Goal: Information Seeking & Learning: Find specific fact

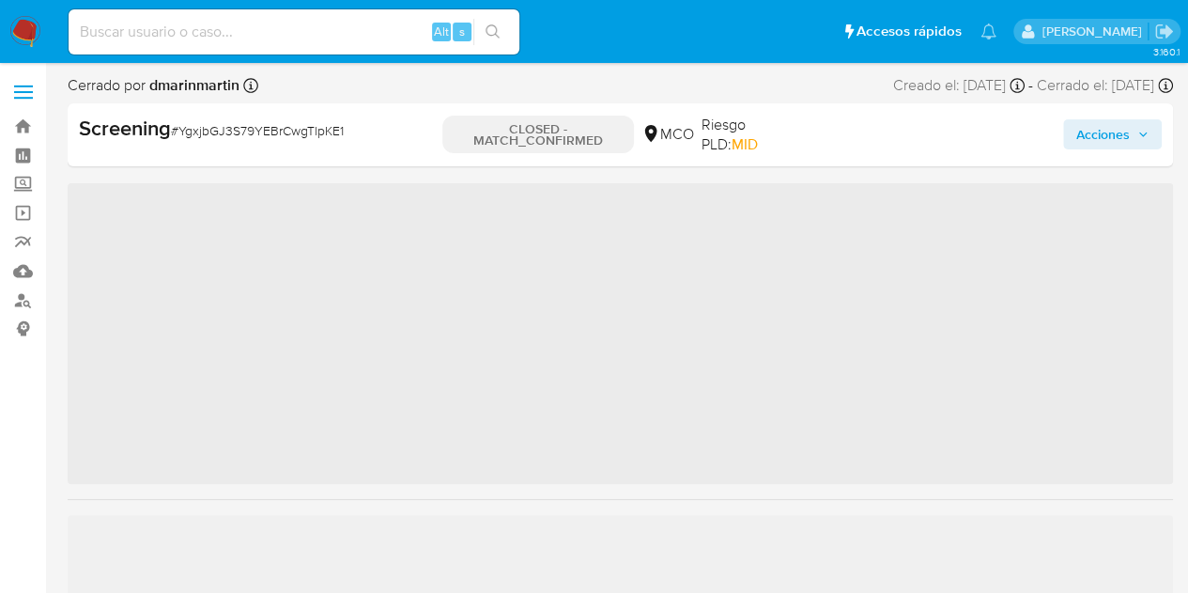
scroll to position [883, 0]
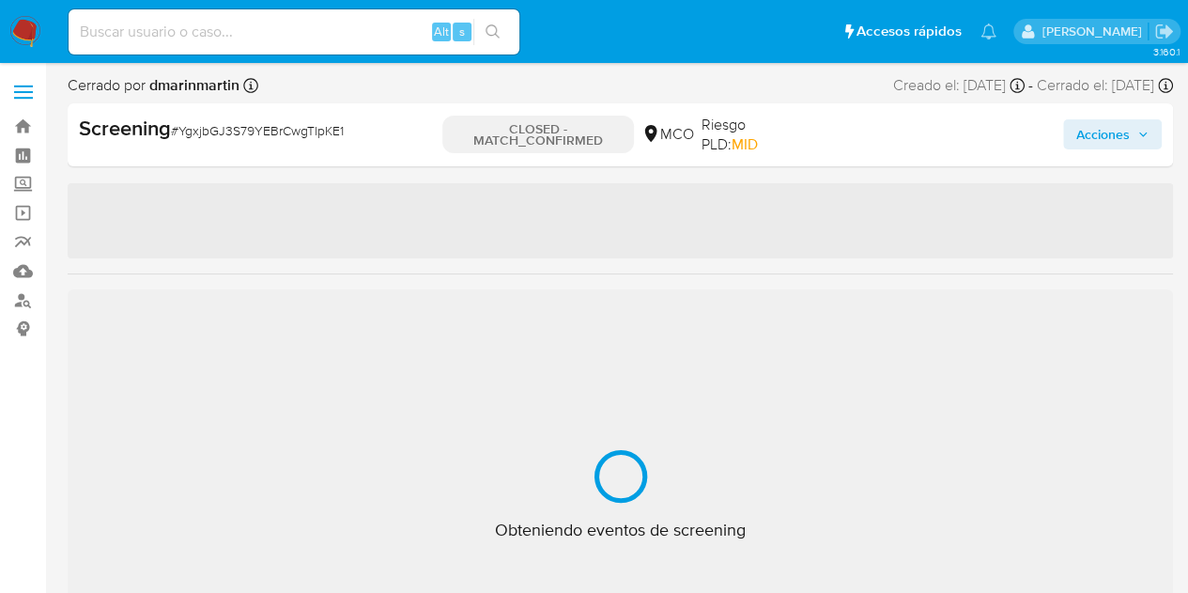
select select "10"
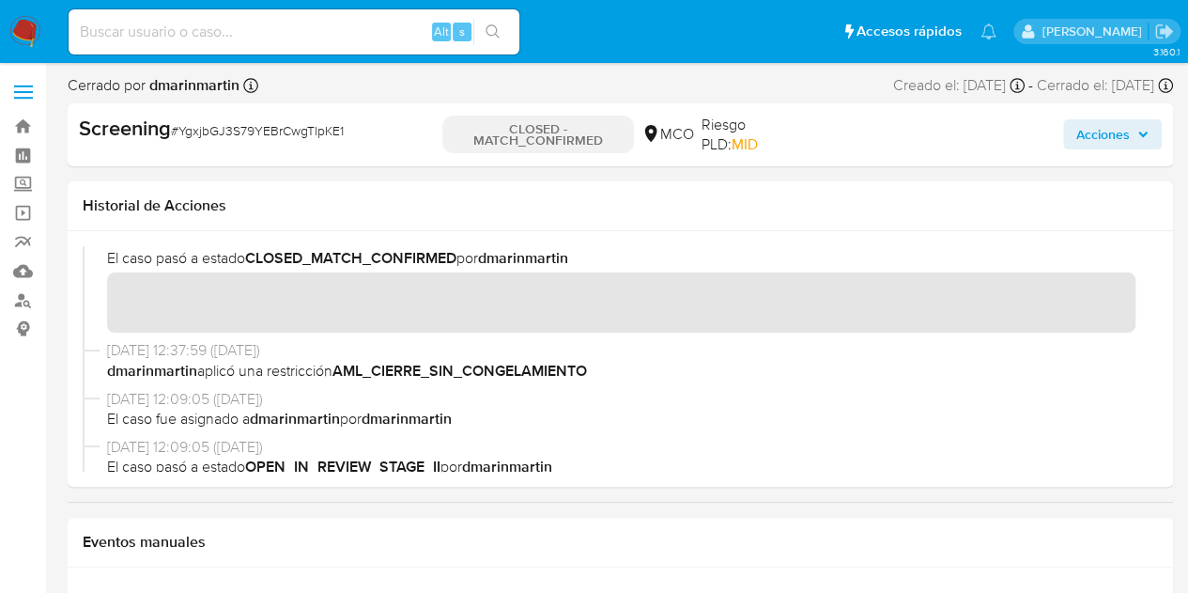
scroll to position [0, 0]
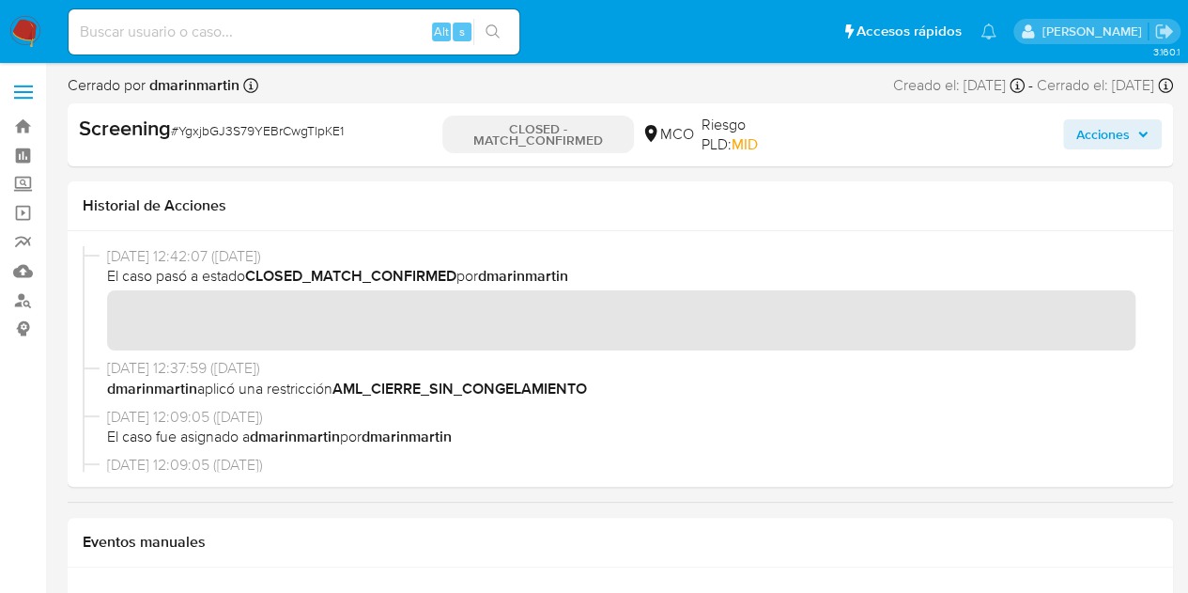
drag, startPoint x: 105, startPoint y: 256, endPoint x: 178, endPoint y: 256, distance: 73.3
click at [178, 256] on div "16/09/2025 12:42:07 (hace 7 días) El caso pasó a estado CLOSED_MATCH_CONFIRMED …" at bounding box center [621, 302] width 1076 height 113
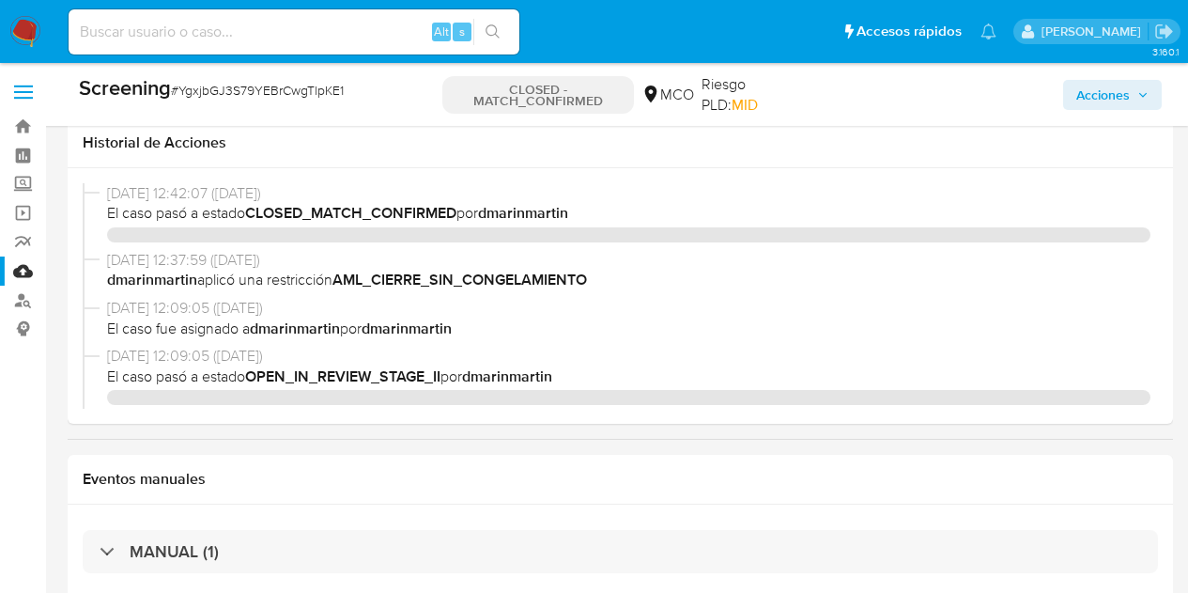
select select "10"
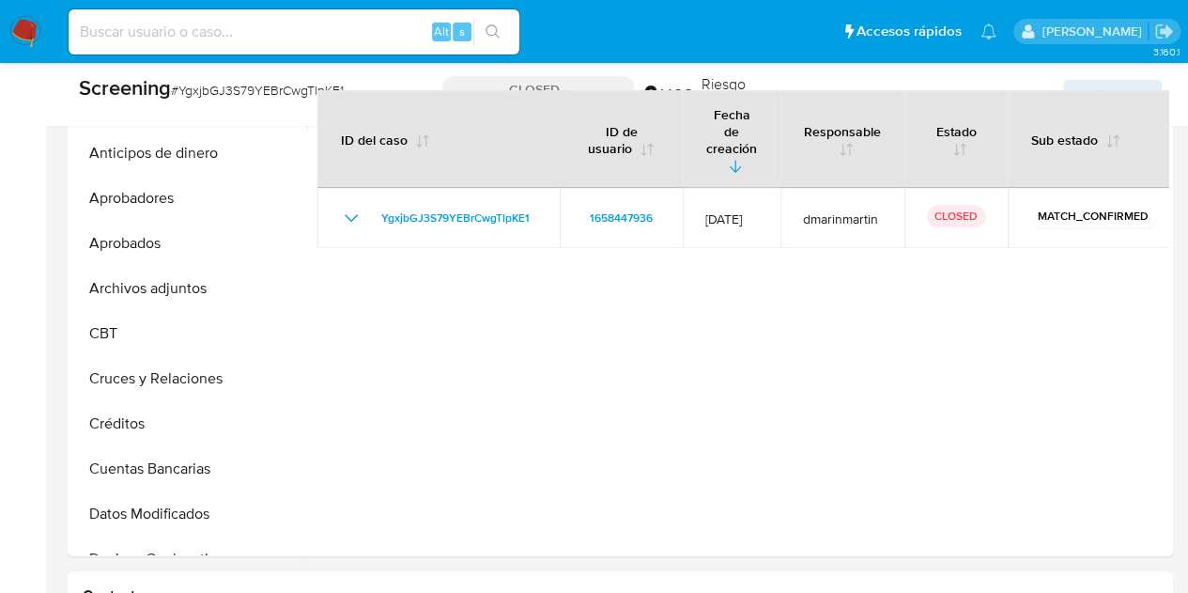
scroll to position [502, 0]
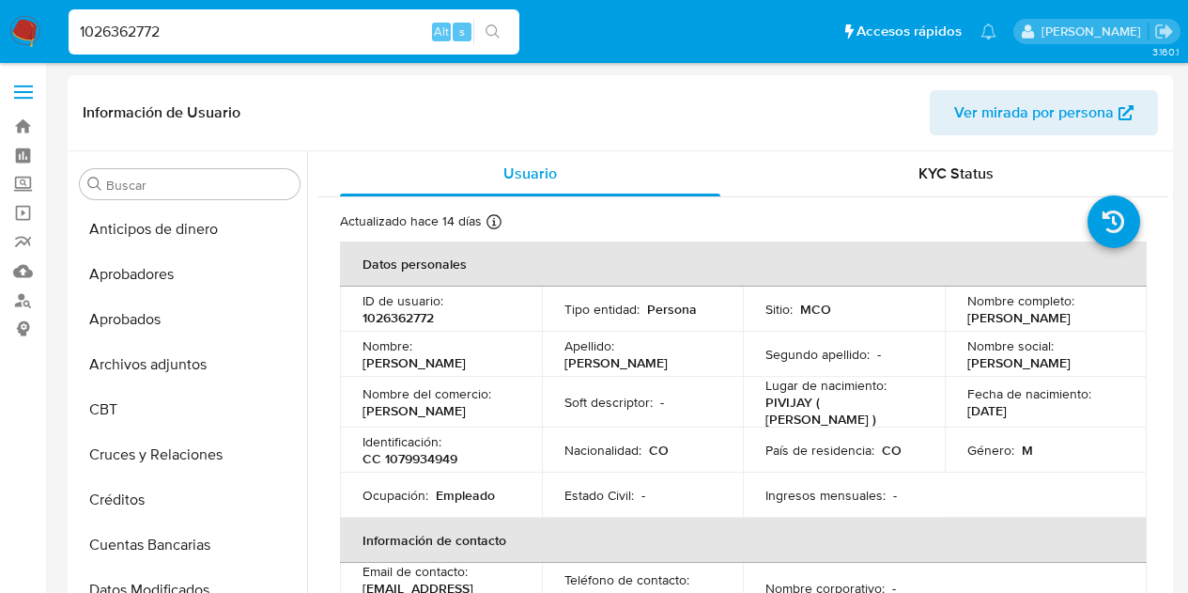
select select "10"
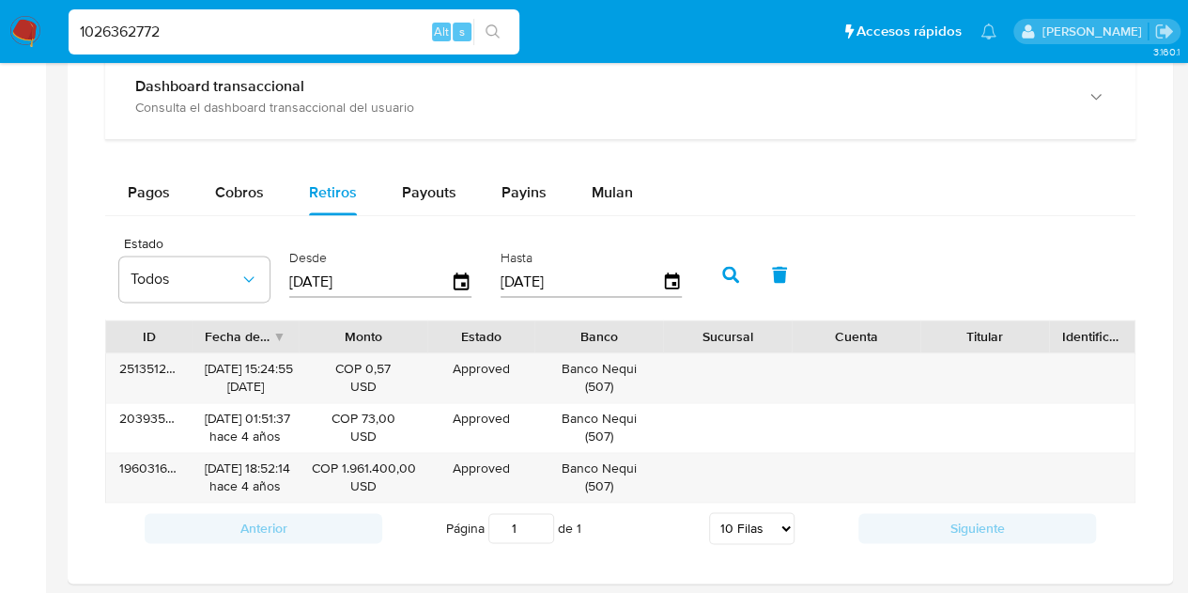
scroll to position [1058, 0]
click at [333, 38] on input "1026362772" at bounding box center [294, 32] width 451 height 24
paste input "rVc1tp7hLzqd7gPDd5QU1Zww"
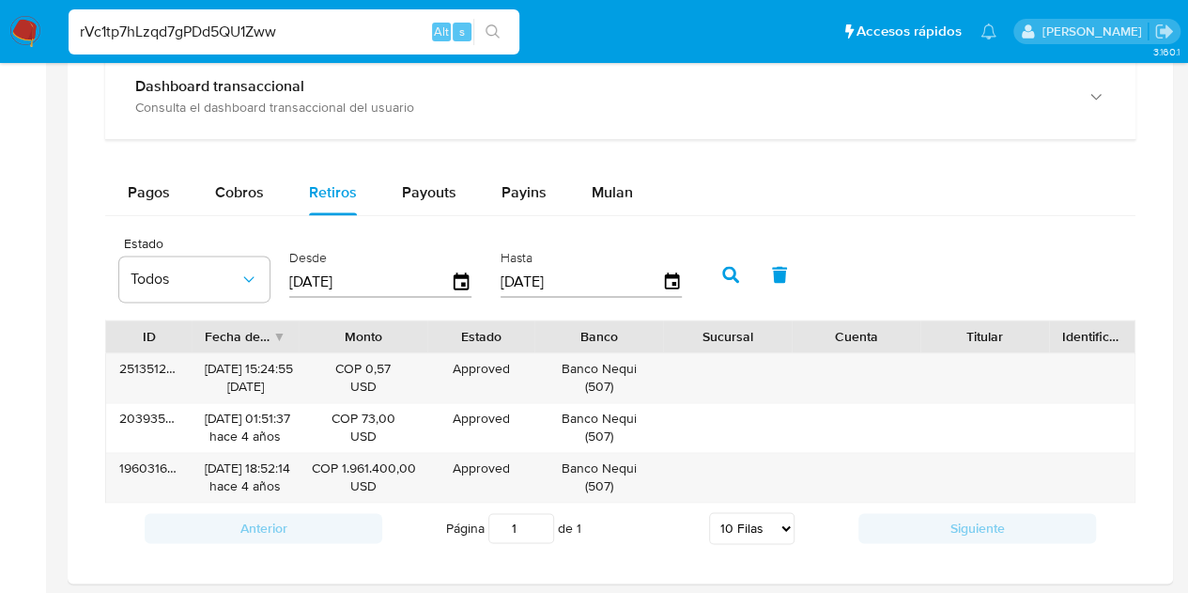
type input "rVc1tp7hLzqd7gPDd5QU1Zww"
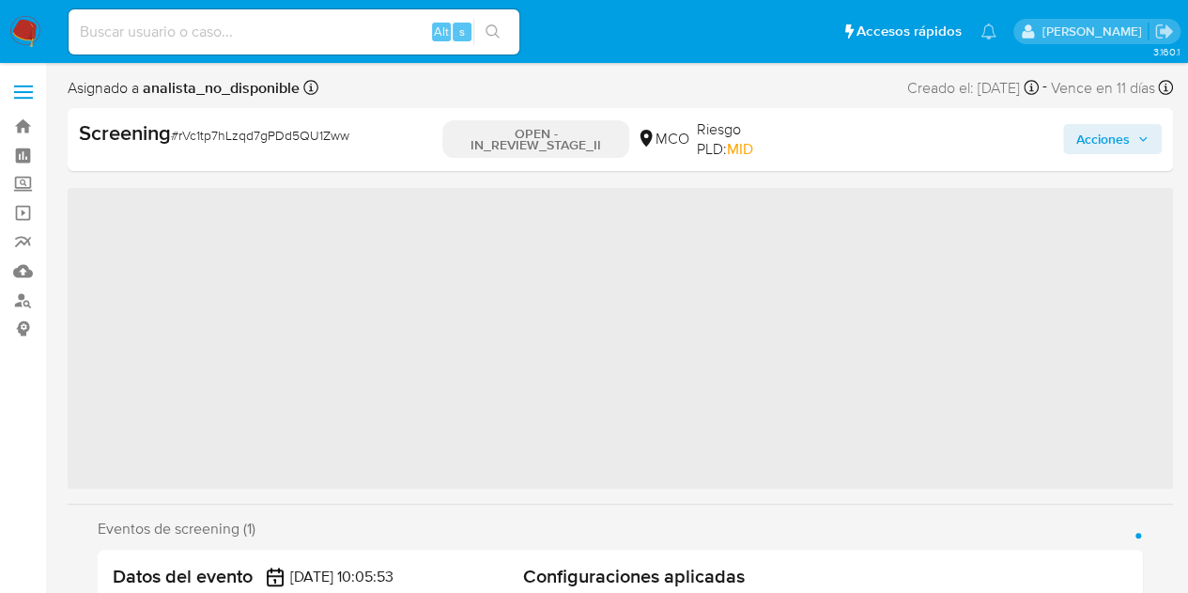
scroll to position [884, 0]
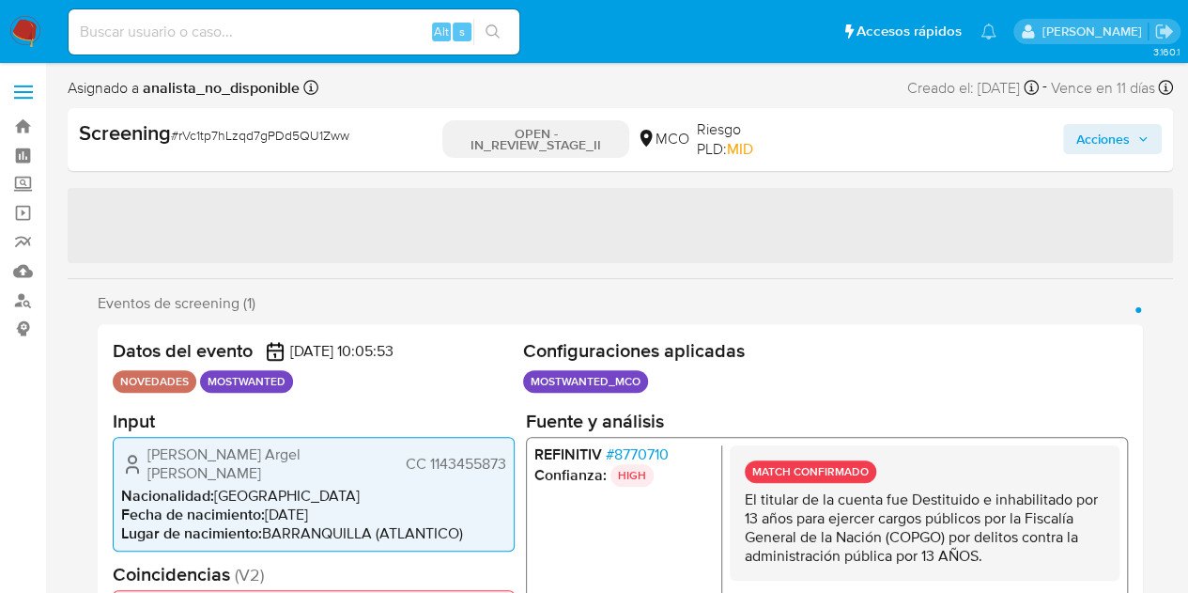
select select "10"
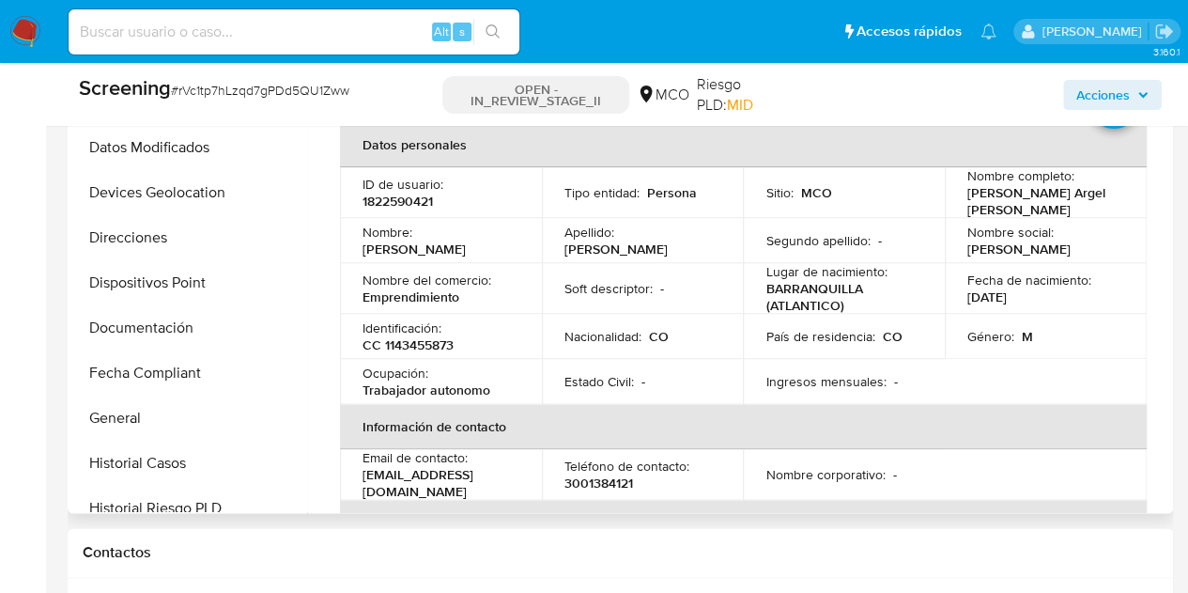
scroll to position [321, 0]
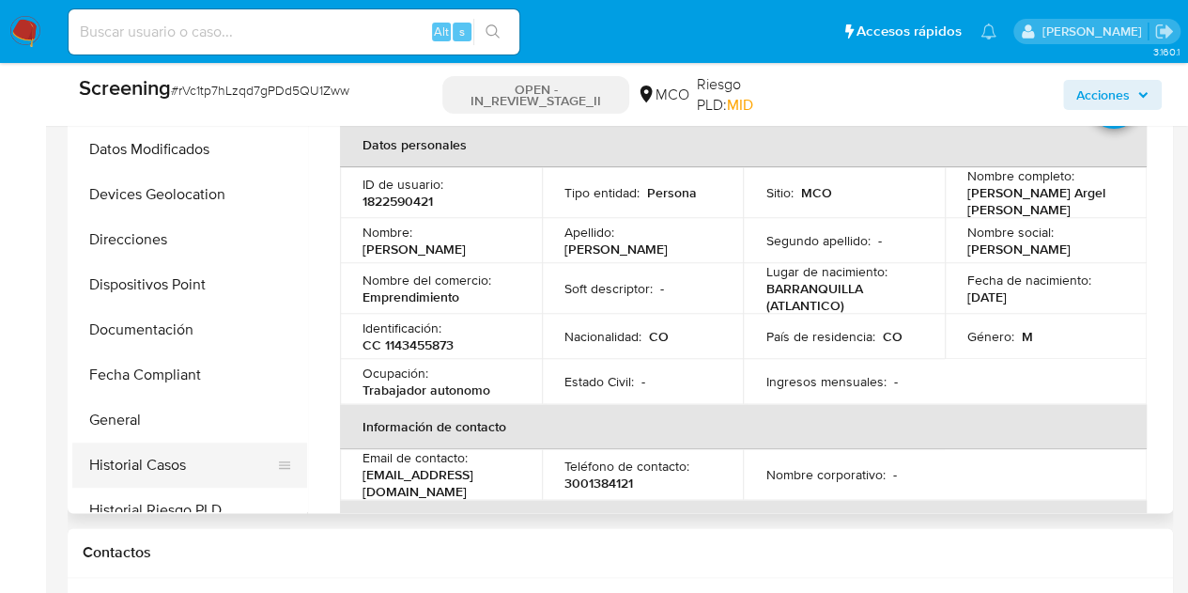
click at [186, 442] on button "Historial Casos" at bounding box center [182, 464] width 220 height 45
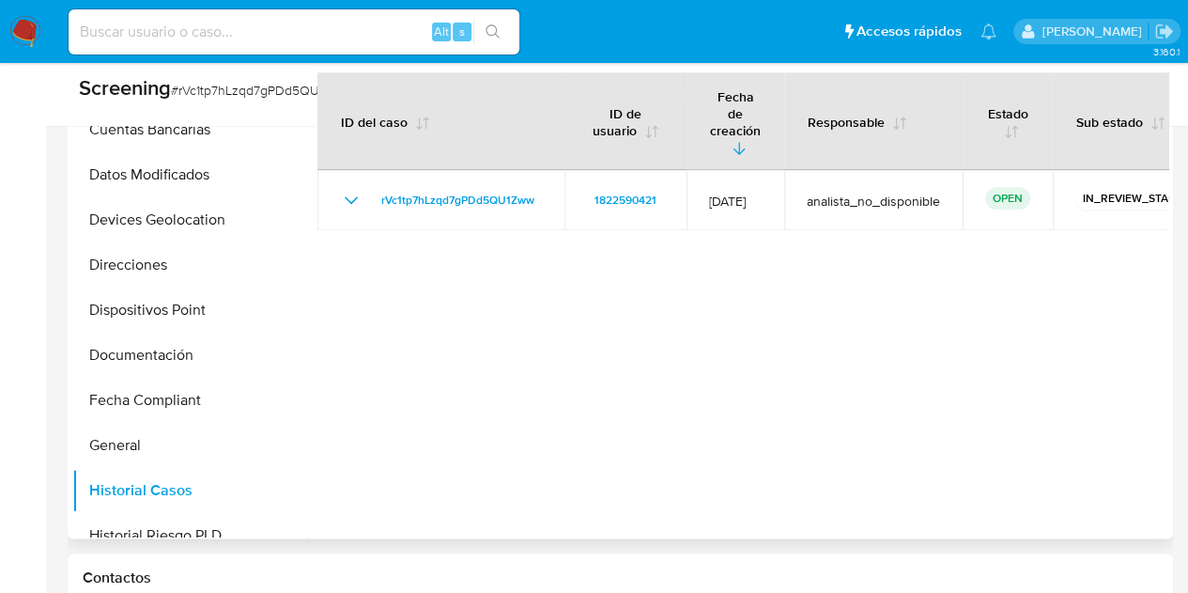
scroll to position [752, 0]
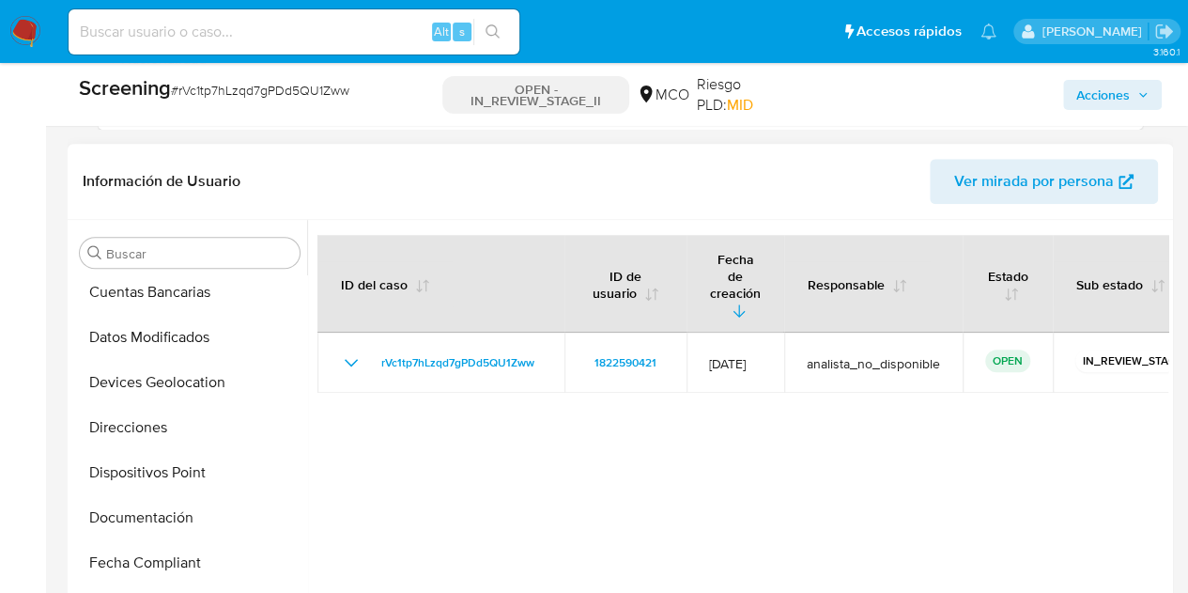
drag, startPoint x: 307, startPoint y: 399, endPoint x: 307, endPoint y: 433, distance: 33.8
click at [307, 433] on div at bounding box center [737, 460] width 861 height 481
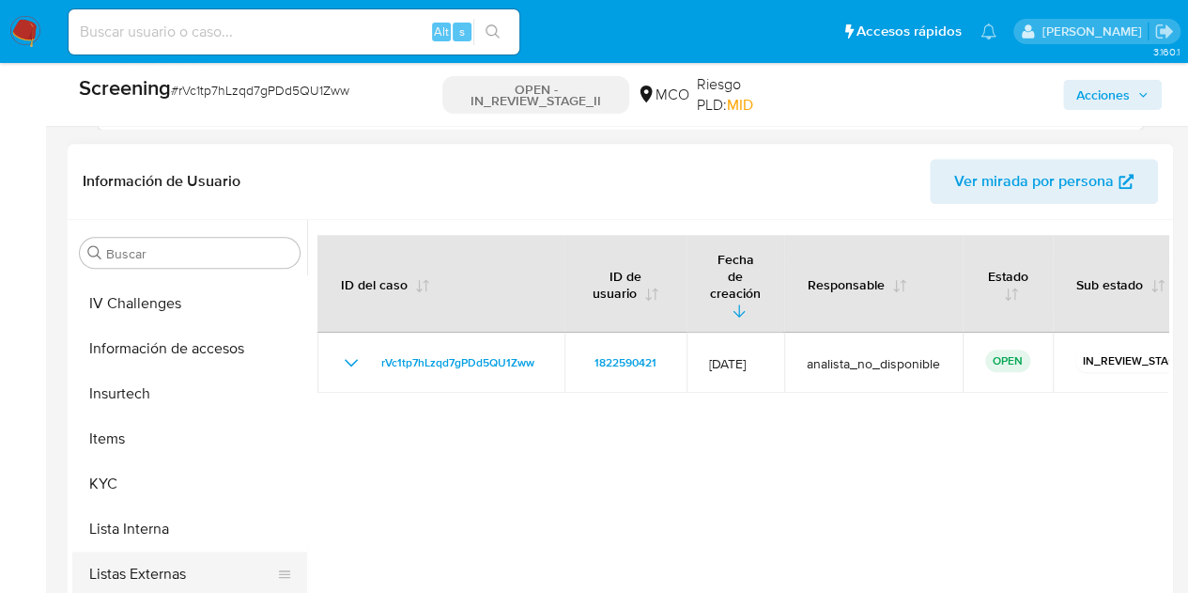
scroll to position [803, 0]
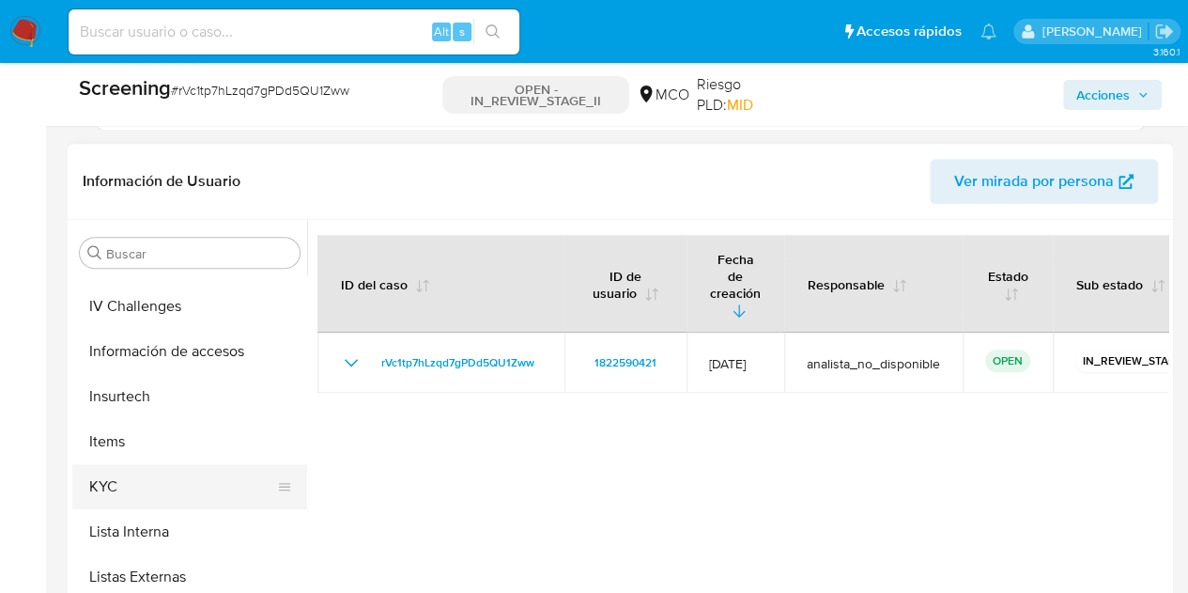
click at [103, 471] on button "KYC" at bounding box center [182, 486] width 220 height 45
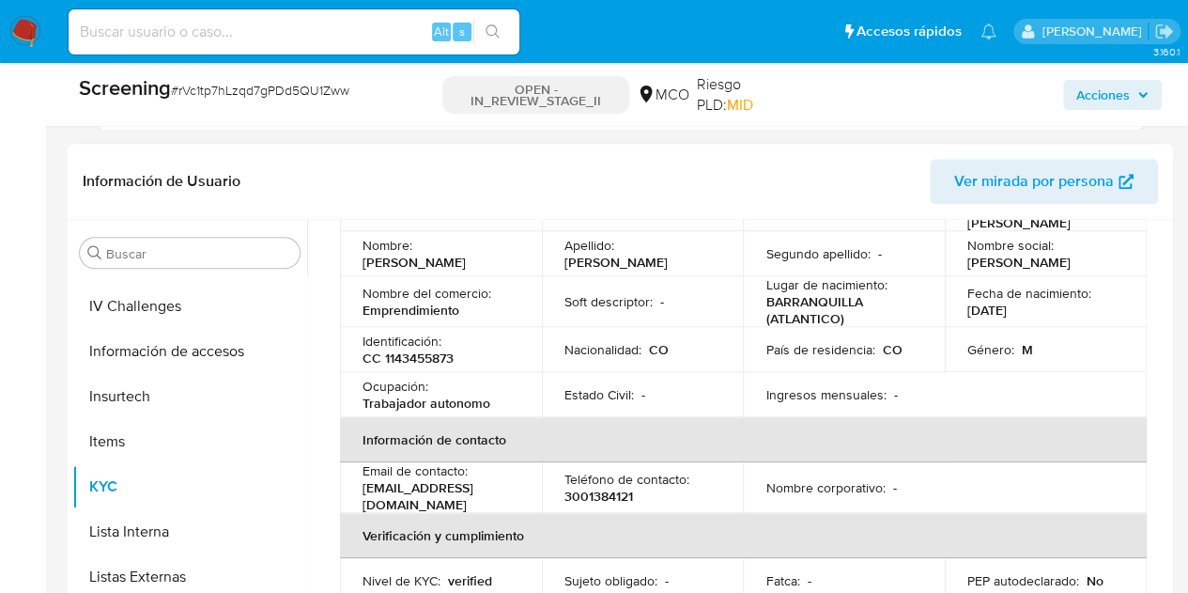
scroll to position [180, 0]
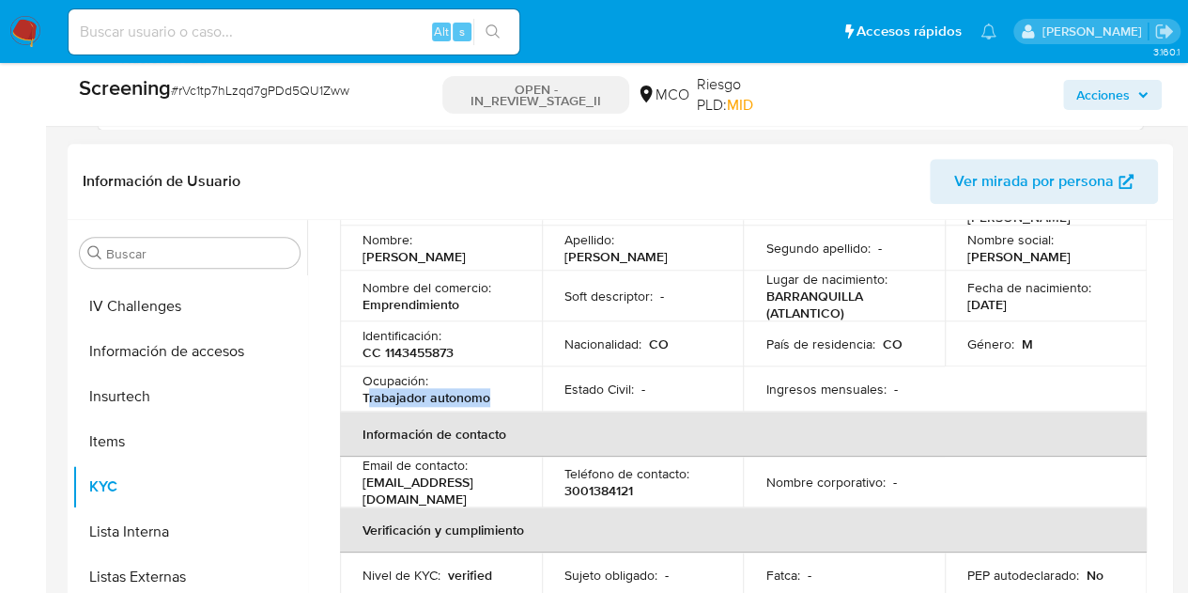
drag, startPoint x: 368, startPoint y: 382, endPoint x: 491, endPoint y: 380, distance: 123.1
click at [491, 380] on div "Ocupación : Trabajador autonomo" at bounding box center [441, 389] width 157 height 34
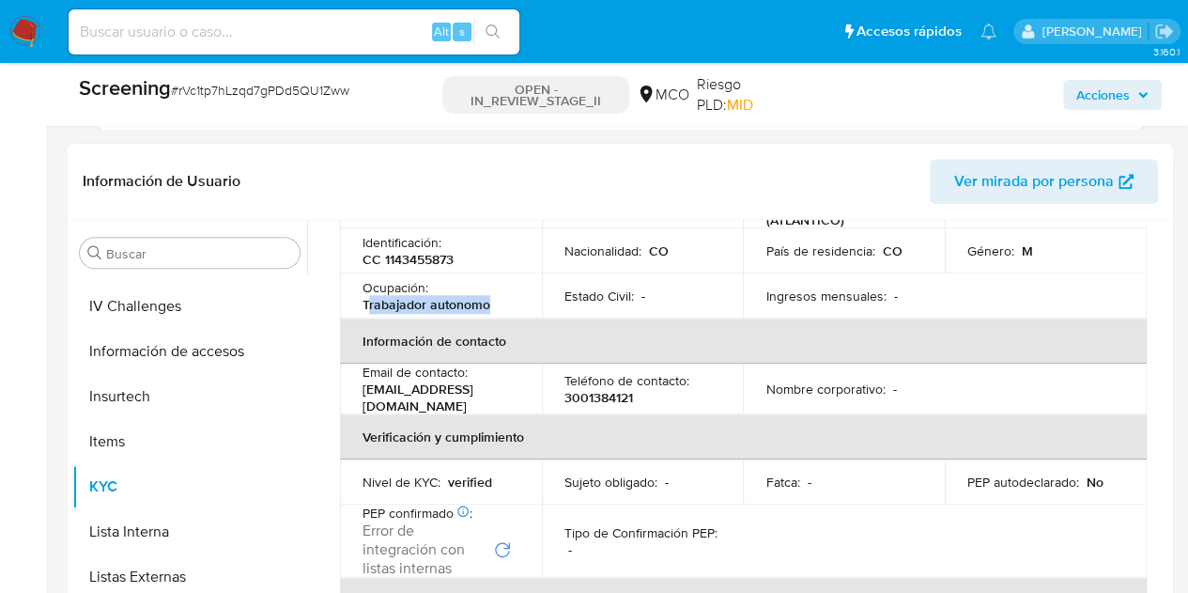
scroll to position [282, 0]
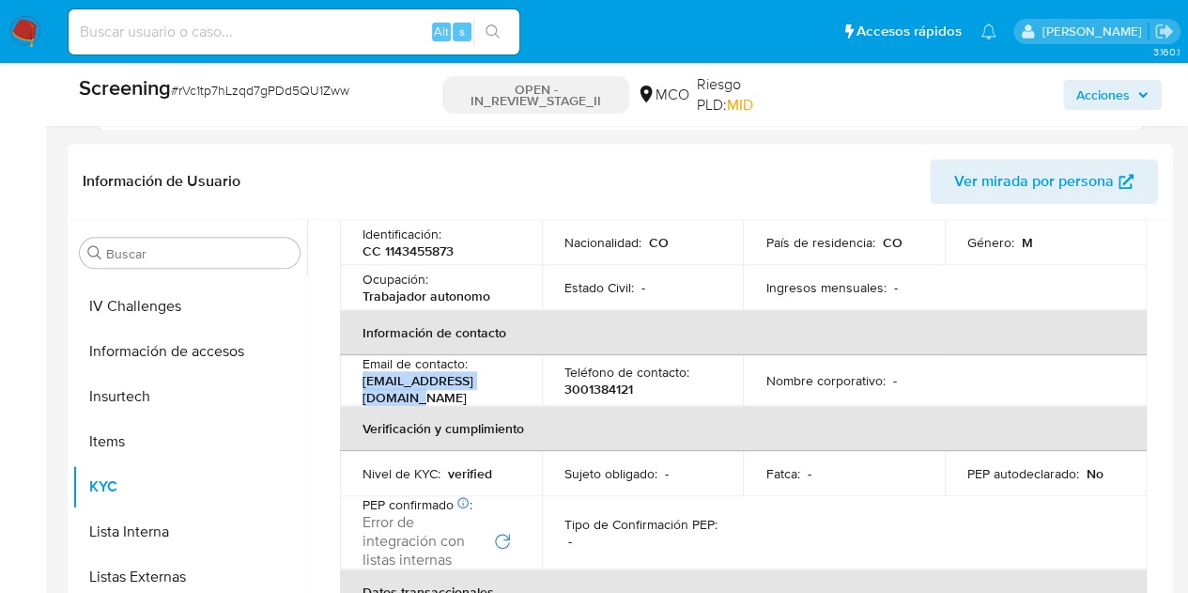
drag, startPoint x: 356, startPoint y: 371, endPoint x: 525, endPoint y: 367, distance: 169.1
click at [525, 367] on td "Email de contacto : argeledwin483@gmail.com" at bounding box center [441, 380] width 202 height 51
copy p "argeledwin483@gmail.com"
drag, startPoint x: 604, startPoint y: 363, endPoint x: 560, endPoint y: 368, distance: 44.5
click at [560, 368] on td "Teléfono de contacto : 3001384121" at bounding box center [643, 380] width 202 height 51
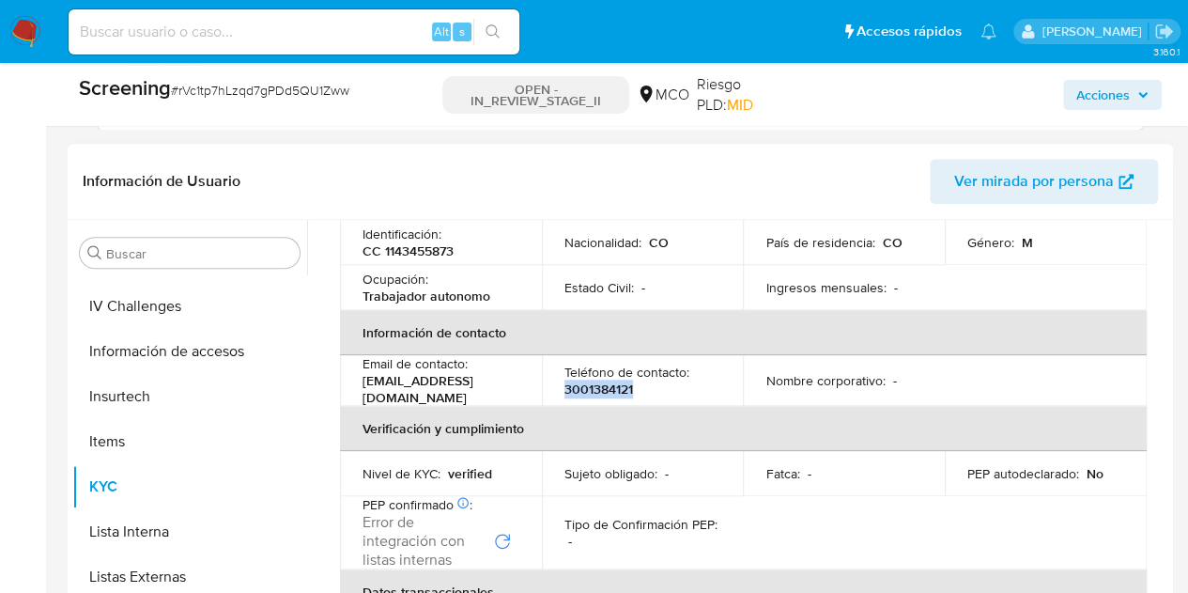
copy p "3001384121"
